Goal: Task Accomplishment & Management: Complete application form

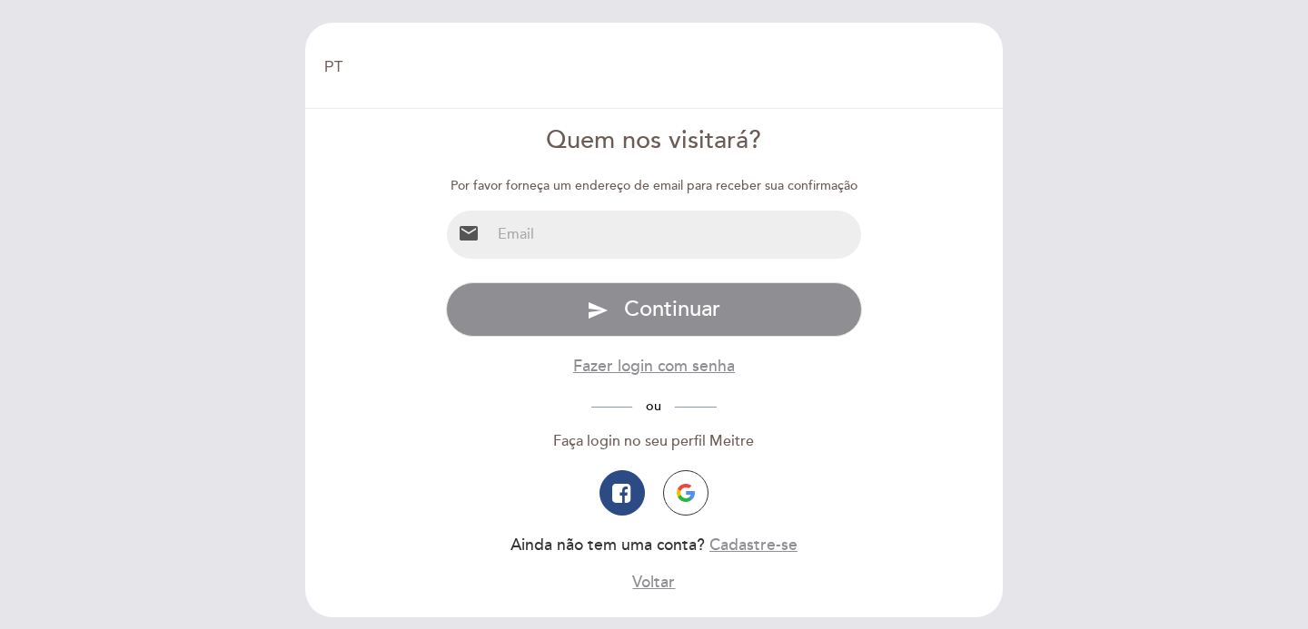
select select "pt"
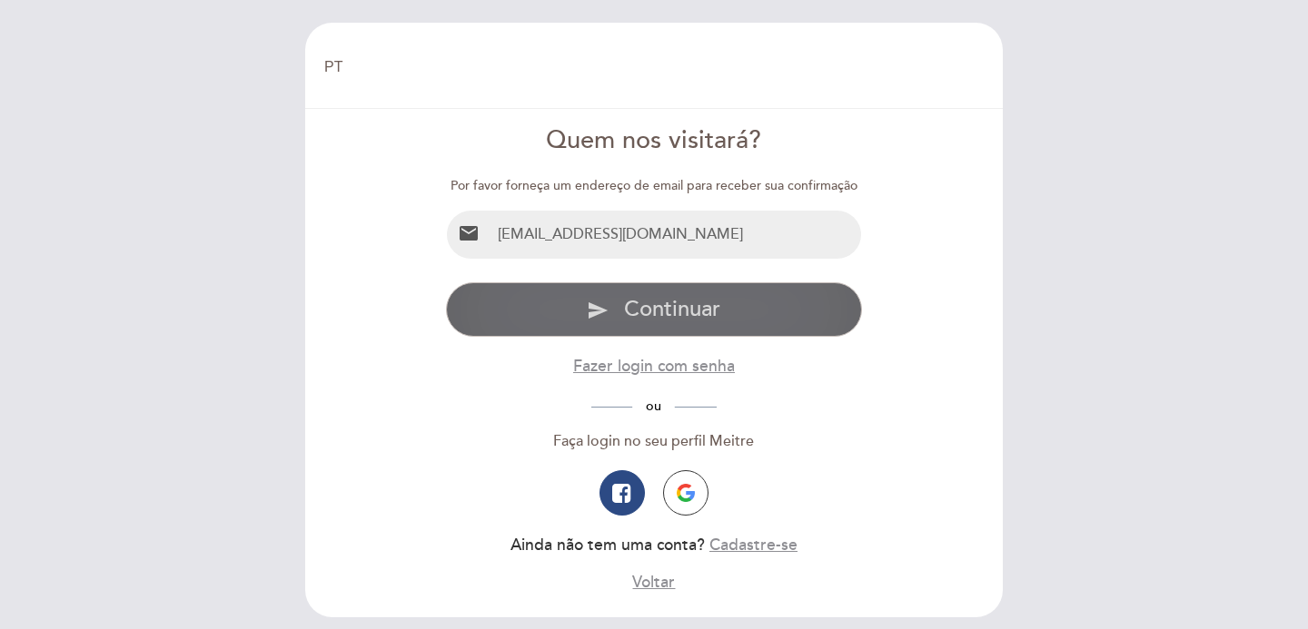
type input "[EMAIL_ADDRESS][DOMAIN_NAME]"
click at [684, 314] on span "Continuar" at bounding box center [672, 309] width 96 height 26
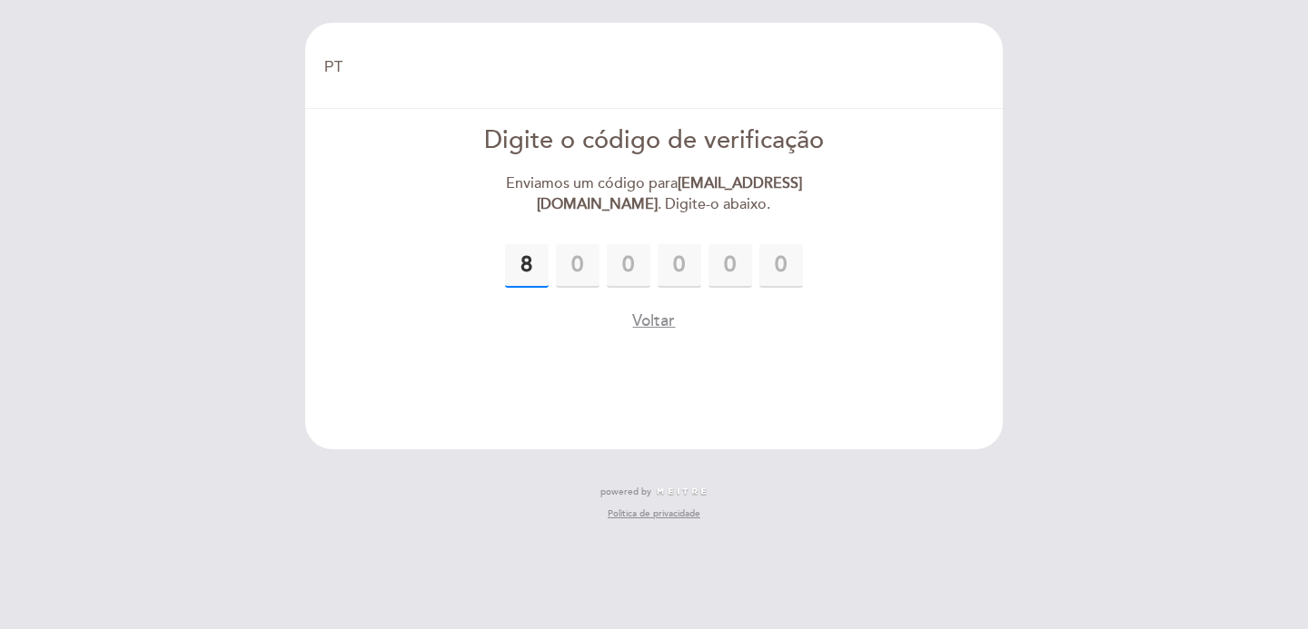
type input "8"
type input "7"
type input "8"
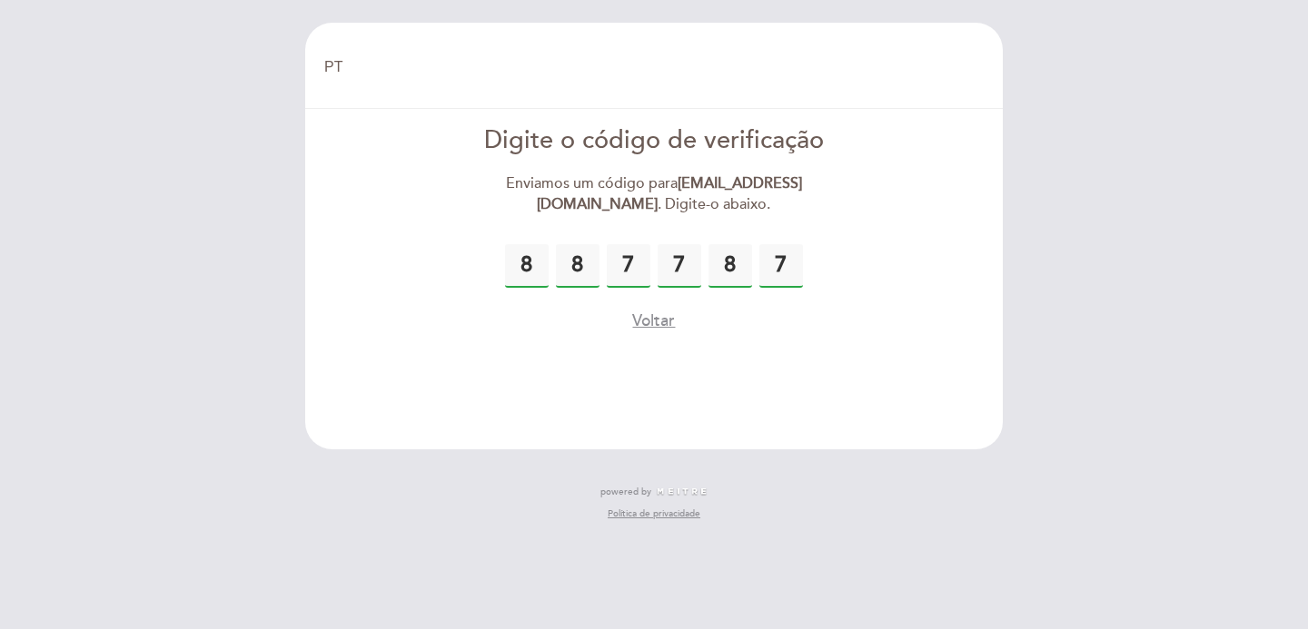
type input "7"
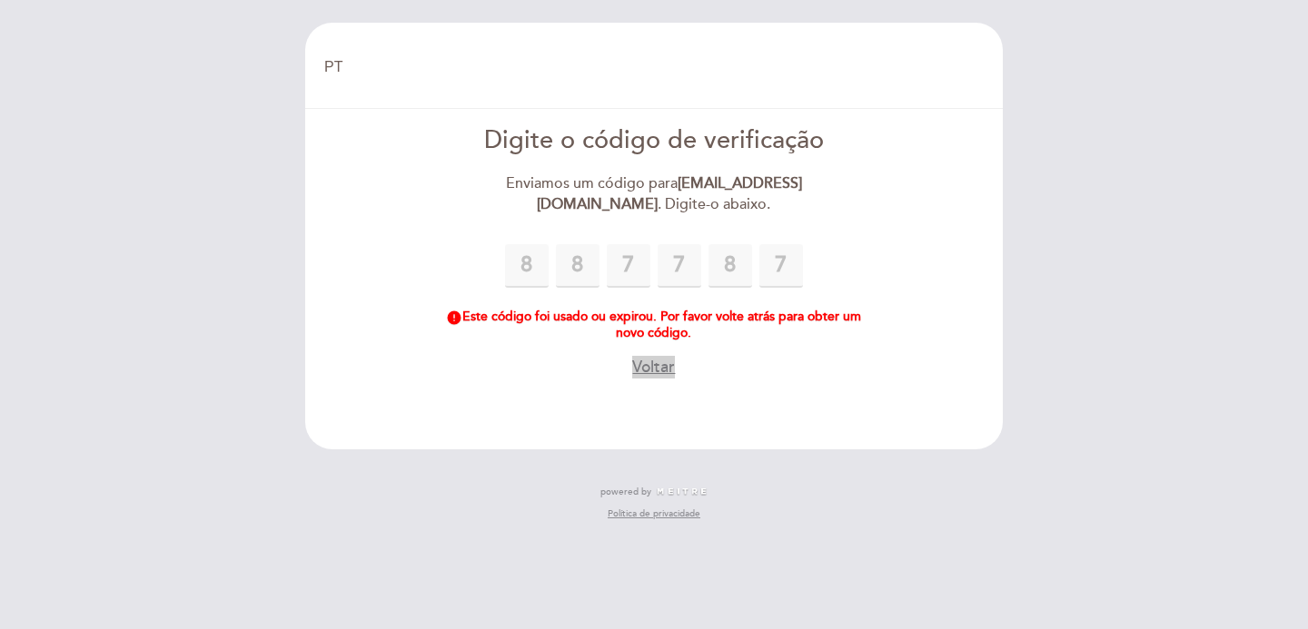
click at [660, 361] on button "Voltar" at bounding box center [653, 367] width 43 height 23
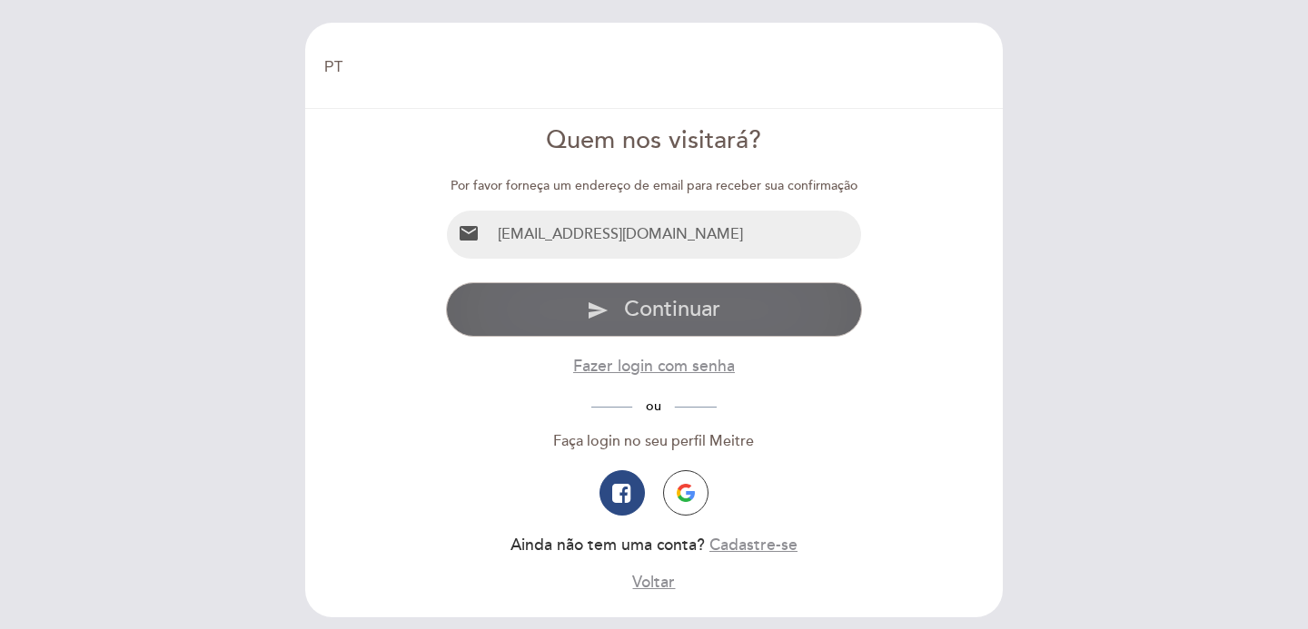
click at [688, 309] on span "Continuar" at bounding box center [672, 309] width 96 height 26
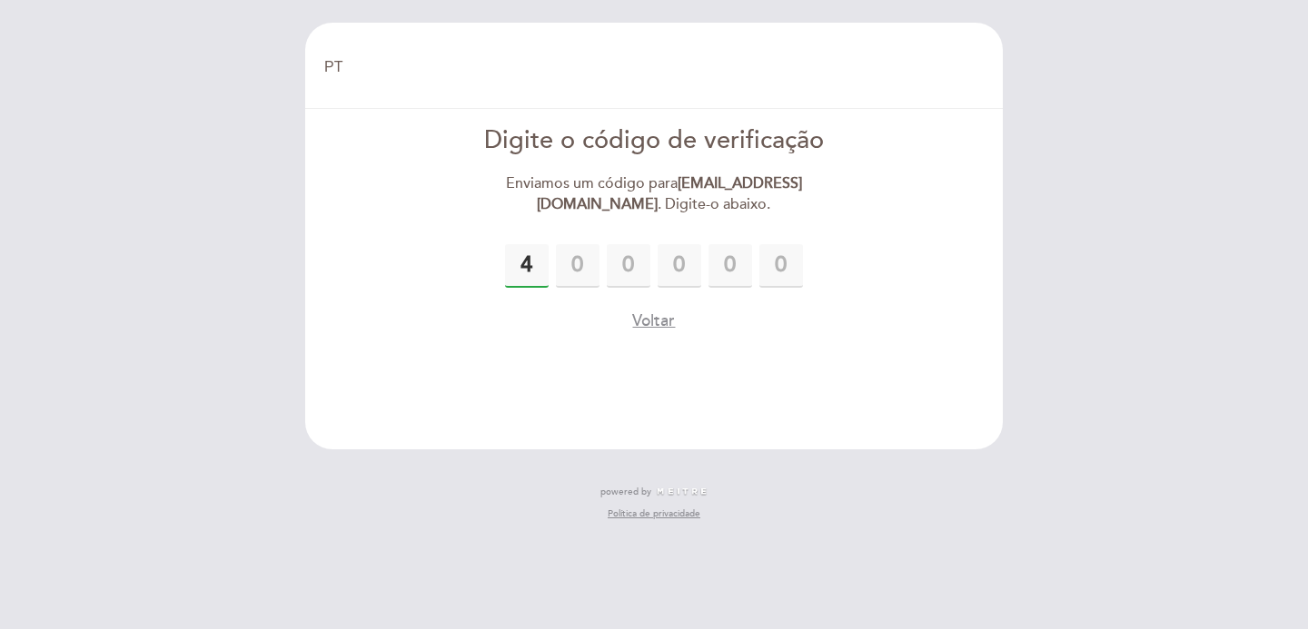
type input "4"
type input "6"
type input "9"
type input "5"
type input "6"
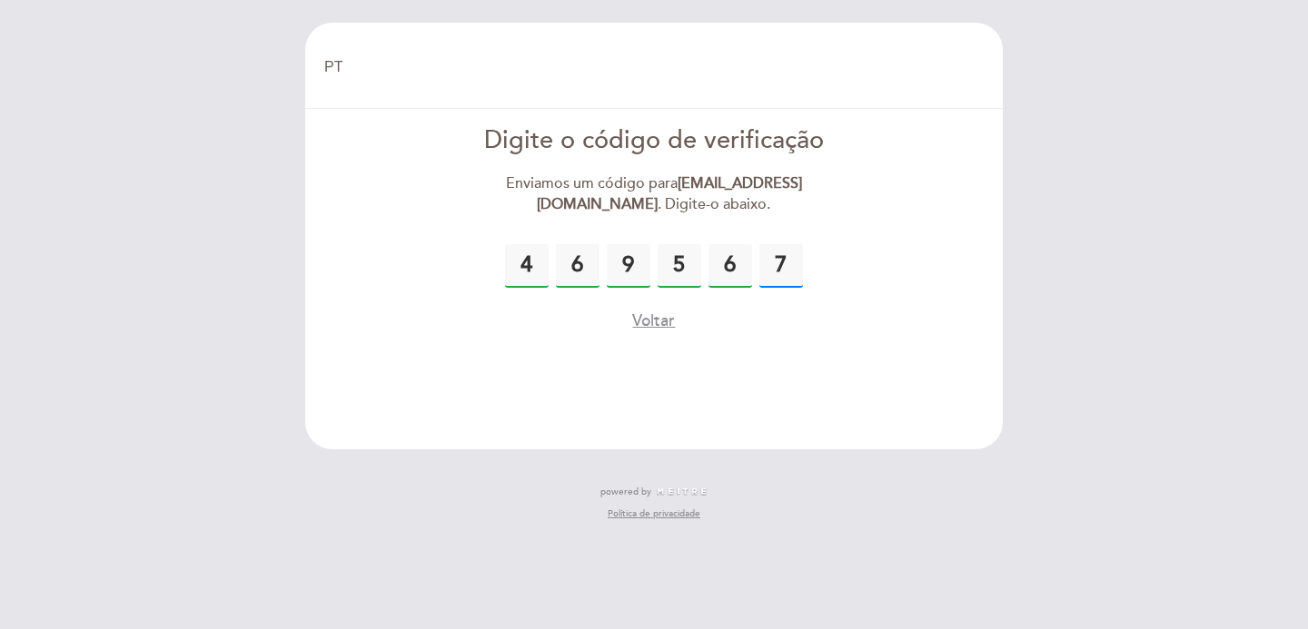
type input "7"
